Goal: Transaction & Acquisition: Purchase product/service

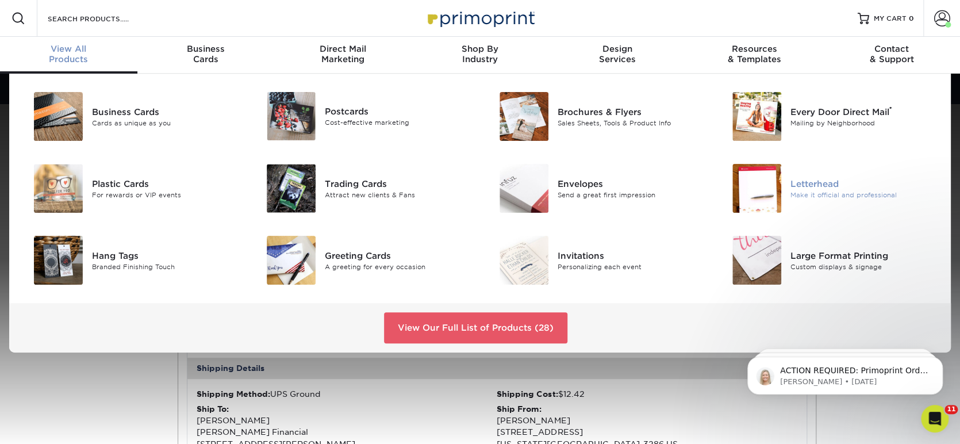
click at [751, 184] on img at bounding box center [756, 188] width 49 height 49
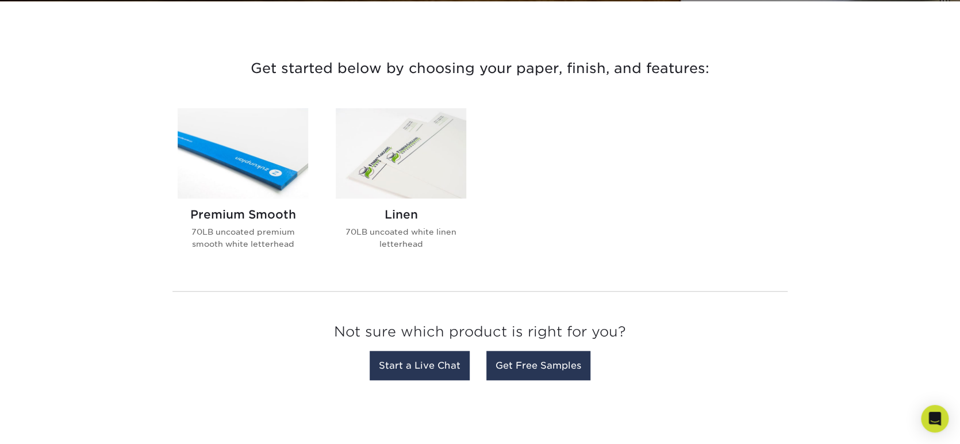
scroll to position [398, 0]
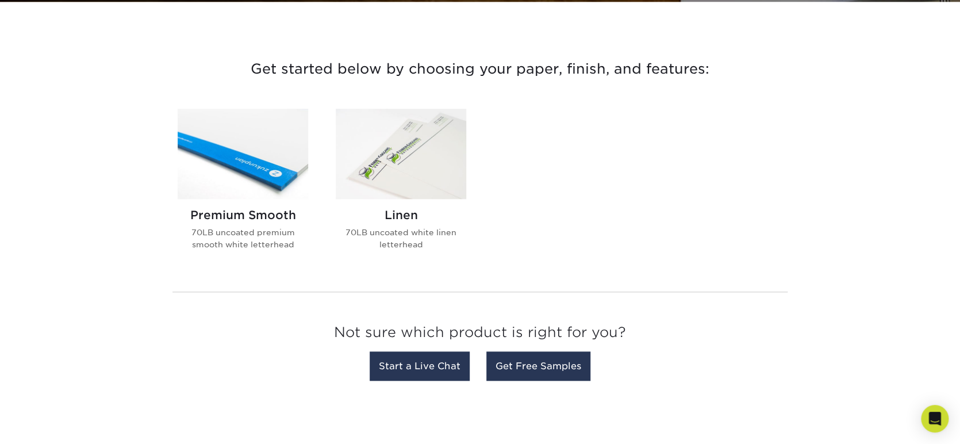
click at [268, 160] on img at bounding box center [243, 154] width 130 height 90
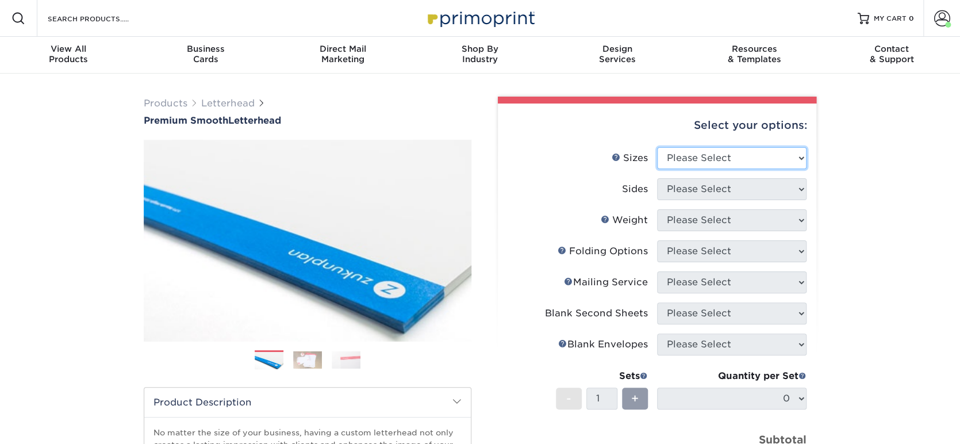
select select "8.50x11.00"
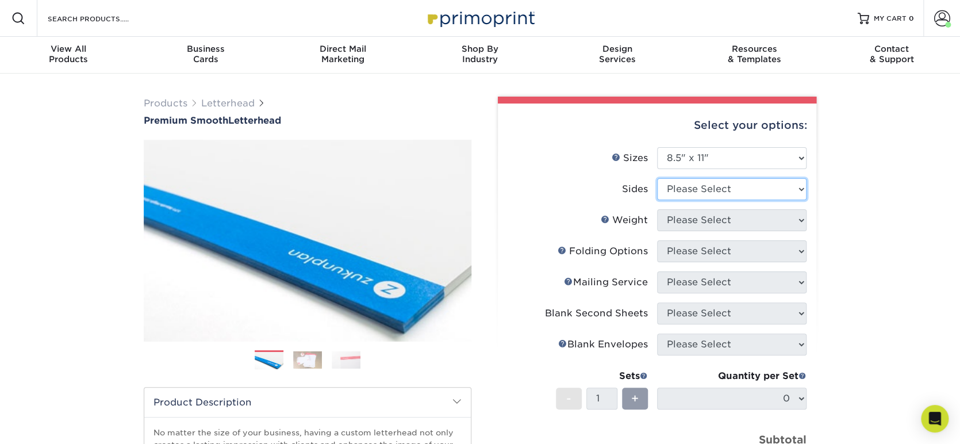
select select "32d3c223-f82c-492b-b915-ba065a00862f"
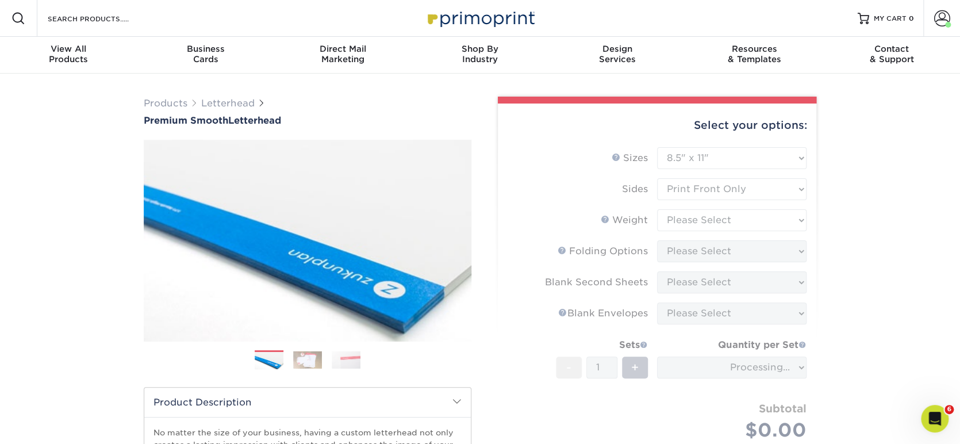
click at [800, 220] on form "Sizes Help Sizes Please Select 5.5" x 8.5" 8.5" x 11" 8.5" x 14" 11" x 17" Side…" at bounding box center [657, 311] width 300 height 329
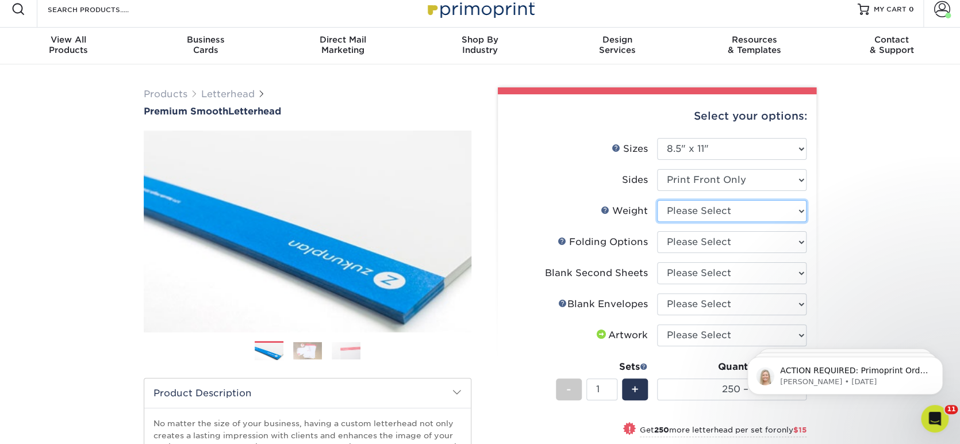
select select "70LB"
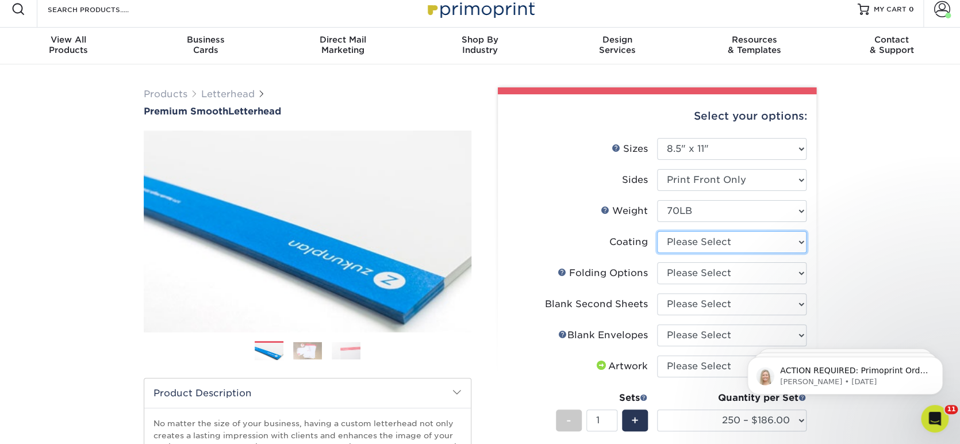
select select "3e7618de-abca-4bda-9f97-8b9129e913d8"
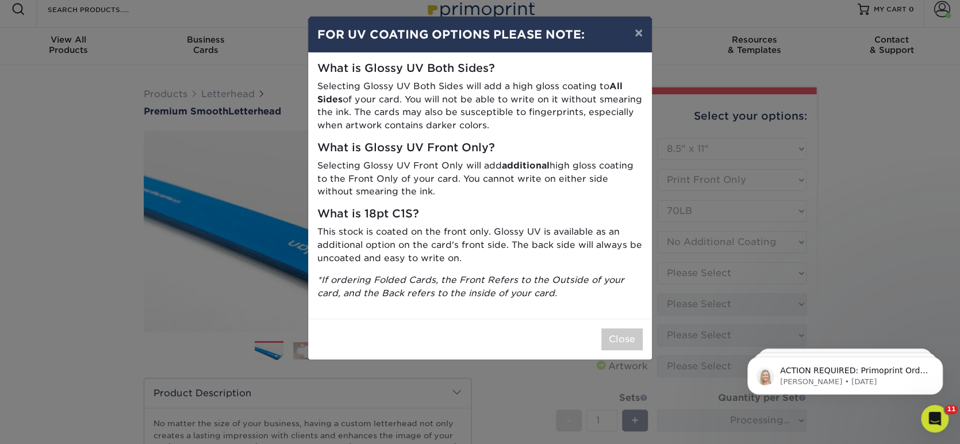
click at [801, 274] on div "× FOR UV COATING OPTIONS PLEASE NOTE: What is Glossy UV Both Sides? Selecting G…" at bounding box center [480, 222] width 960 height 444
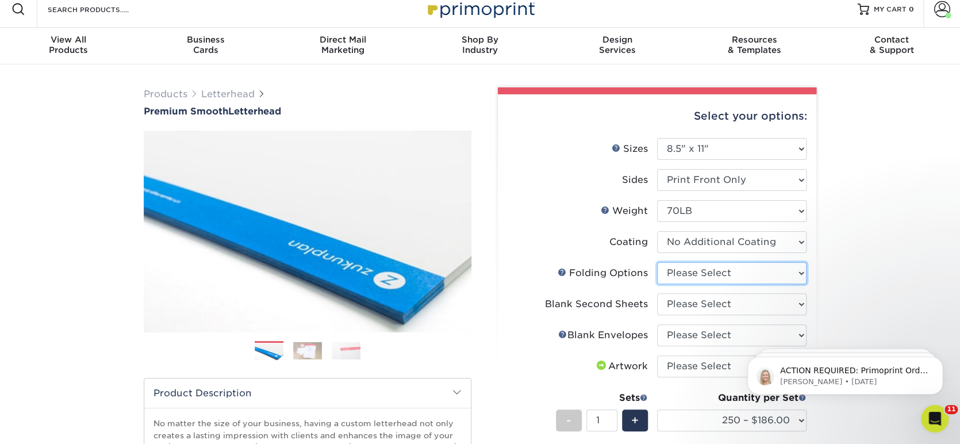
select select "9b1d5825-34d1-4721-9874-ed79abb003d7"
select select "80c01c16-d127-4b18-b8f3-2c0f873fa65b"
click at [793, 336] on html "ACTION REQUIRED: Primoprint Order 25520-33462-75983 Hey Jenny! We are reaching …" at bounding box center [845, 372] width 230 height 80
click at [790, 334] on html "ACTION REQUIRED: Primoprint Order 25520-33462-75983 Hey Jenny! We are reaching …" at bounding box center [845, 372] width 230 height 80
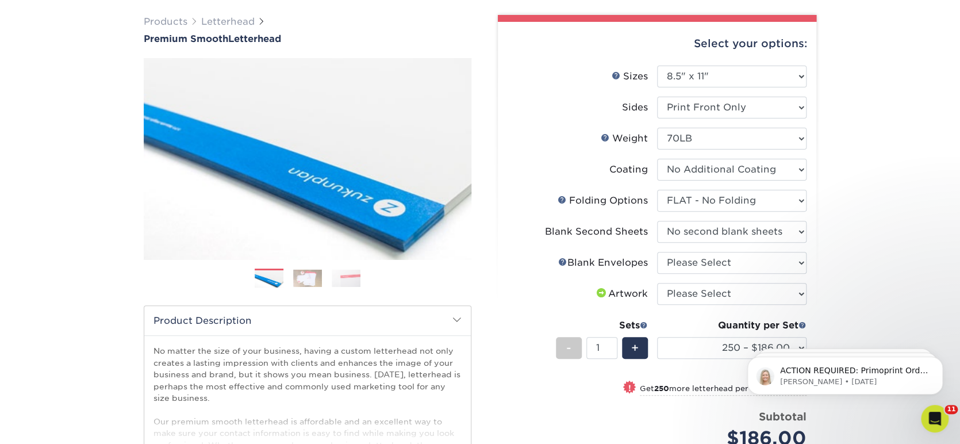
scroll to position [86, 0]
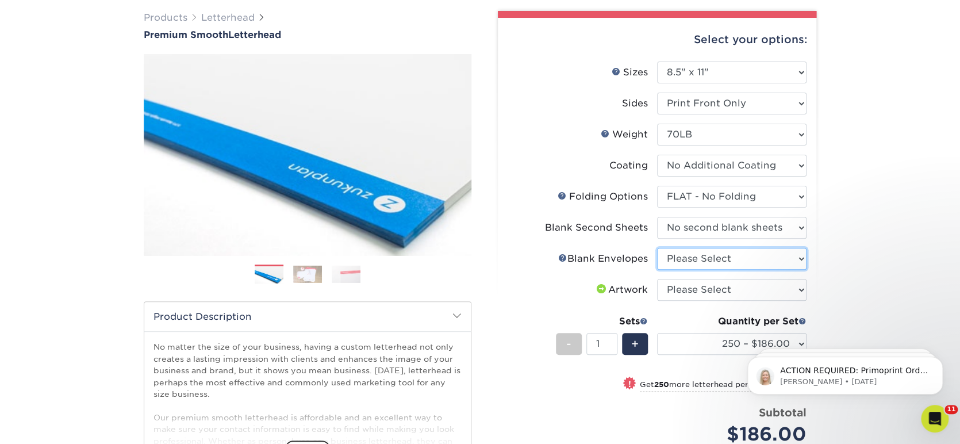
select select "9f137334-7cf0-4a73-8a74-a4df662606ea"
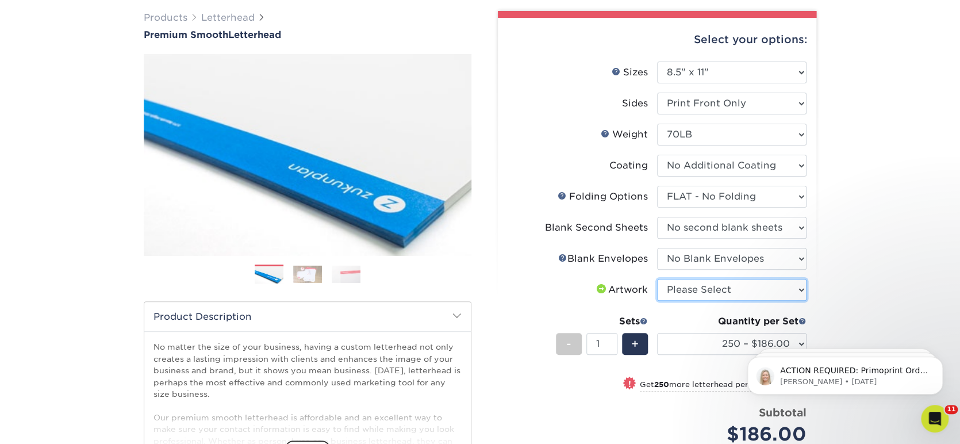
select select "upload"
click at [790, 340] on body "ACTION REQUIRED: Primoprint Order 25520-33462-75983 Hey Jenny! We are reaching …" at bounding box center [844, 372] width 221 height 71
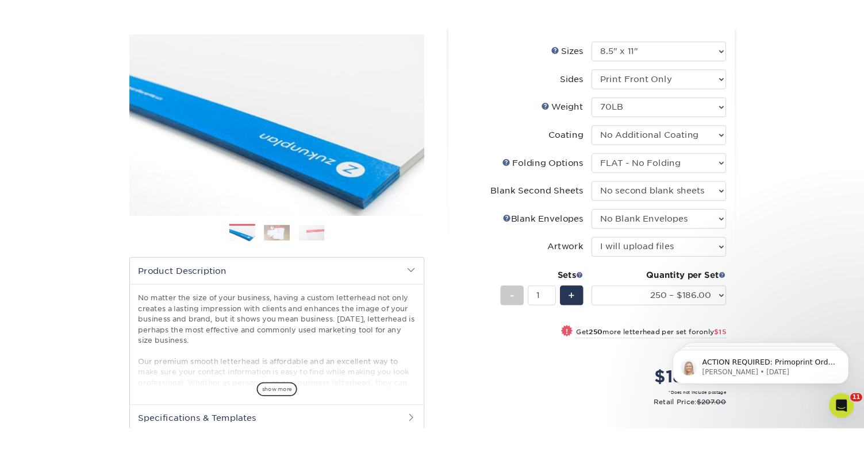
scroll to position [138, 0]
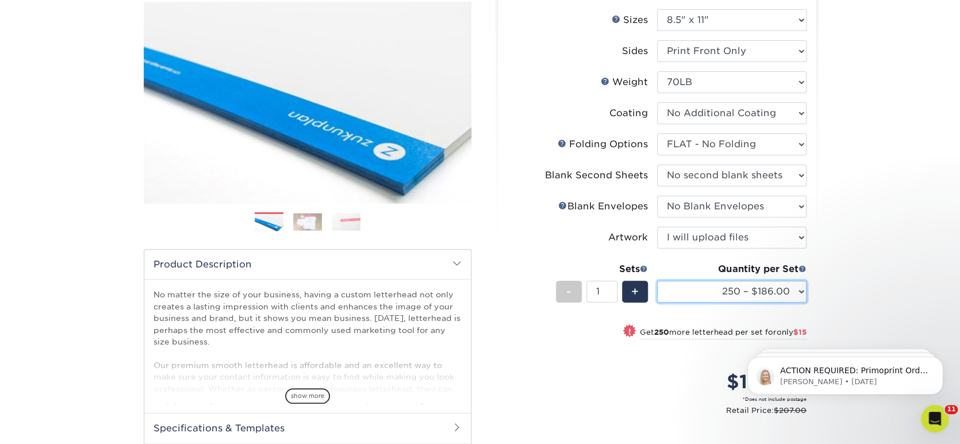
drag, startPoint x: 795, startPoint y: 287, endPoint x: -452, endPoint y: 103, distance: 1261.0
click at [0, 103] on html "Resources Menu Search Products Account Welcome, Jenny Primo Client Account Dash…" at bounding box center [480, 392] width 960 height 1060
